Goal: Information Seeking & Learning: Learn about a topic

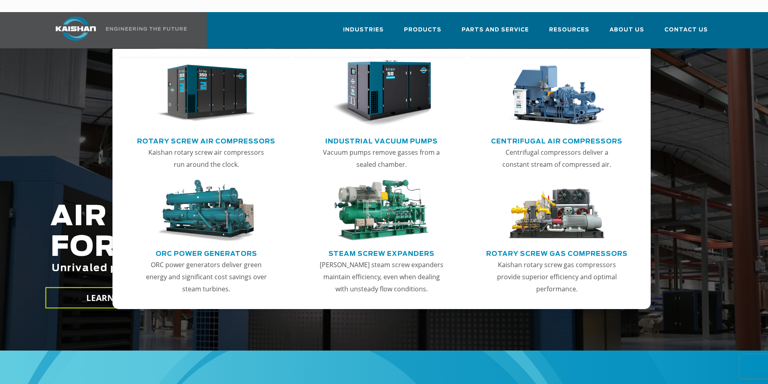
click at [198, 134] on link "Rotary Screw Air Compressors" at bounding box center [206, 140] width 138 height 12
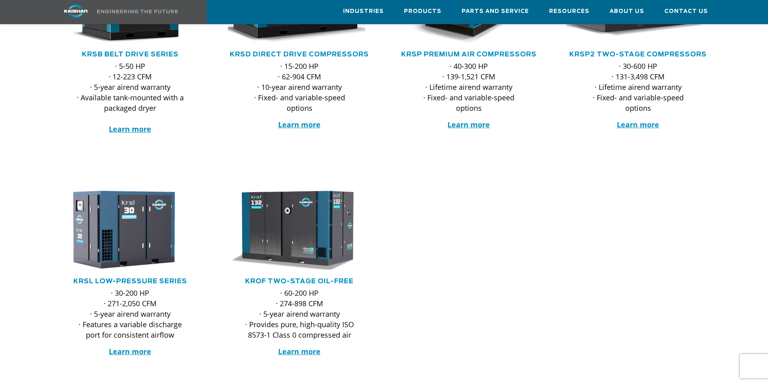
scroll to position [242, 0]
click at [145, 124] on strong "Learn more" at bounding box center [130, 129] width 42 height 10
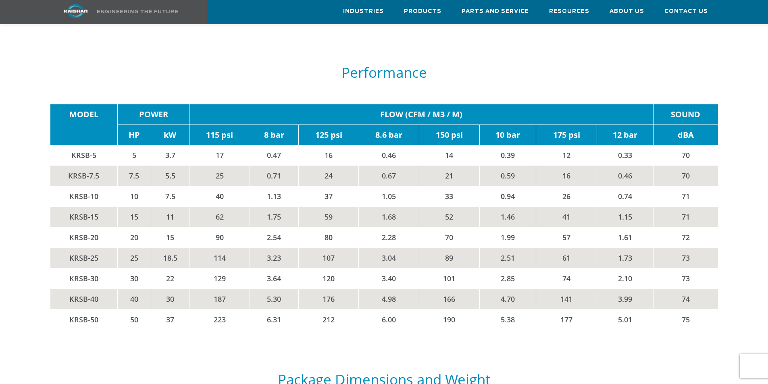
scroll to position [1371, 0]
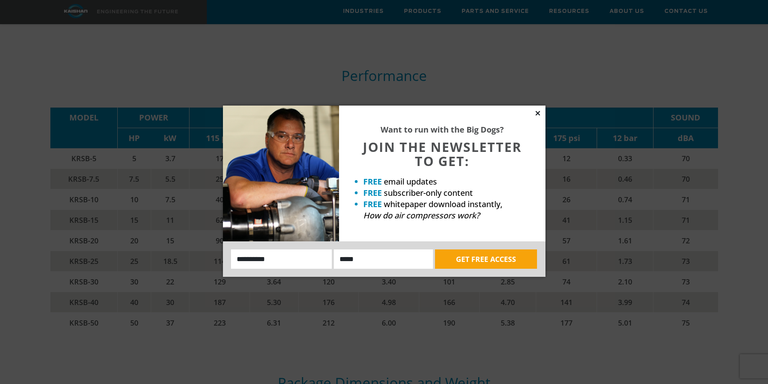
click at [539, 113] on icon at bounding box center [537, 113] width 7 height 7
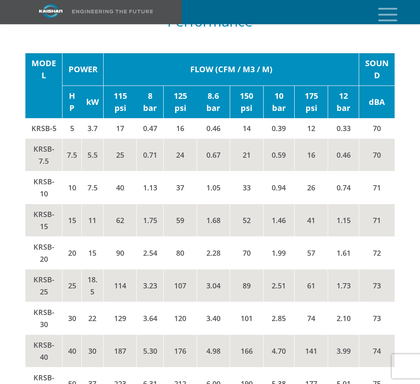
scroll to position [1492, 0]
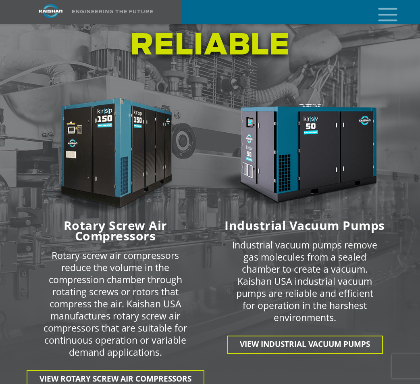
scroll to position [1250, 0]
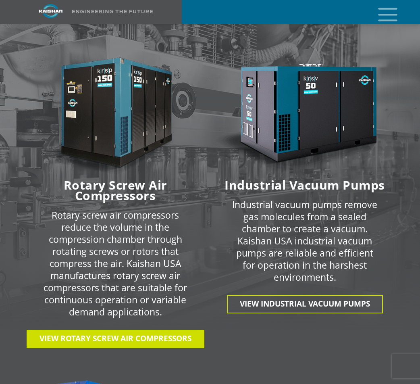
click at [101, 333] on span "View Rotary Screw Air Compressors" at bounding box center [116, 338] width 152 height 10
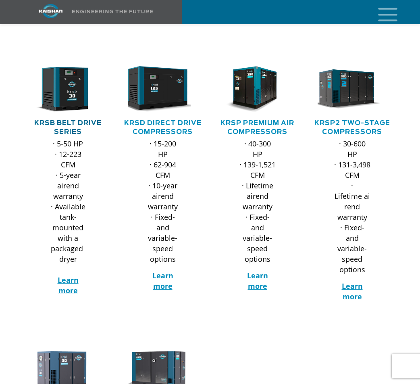
scroll to position [121, 0]
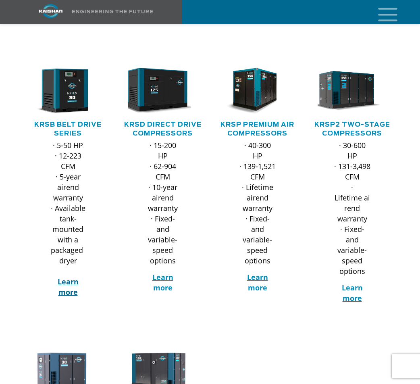
click at [72, 277] on strong "Learn more" at bounding box center [68, 287] width 21 height 20
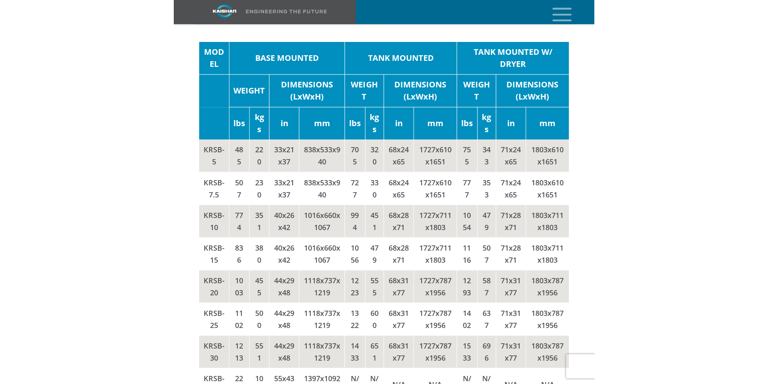
scroll to position [1935, 0]
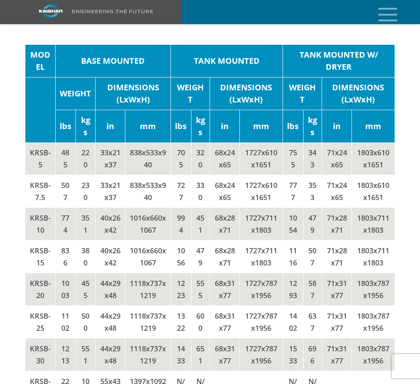
drag, startPoint x: 14, startPoint y: 35, endPoint x: 21, endPoint y: 89, distance: 54.9
